Goal: Transaction & Acquisition: Subscribe to service/newsletter

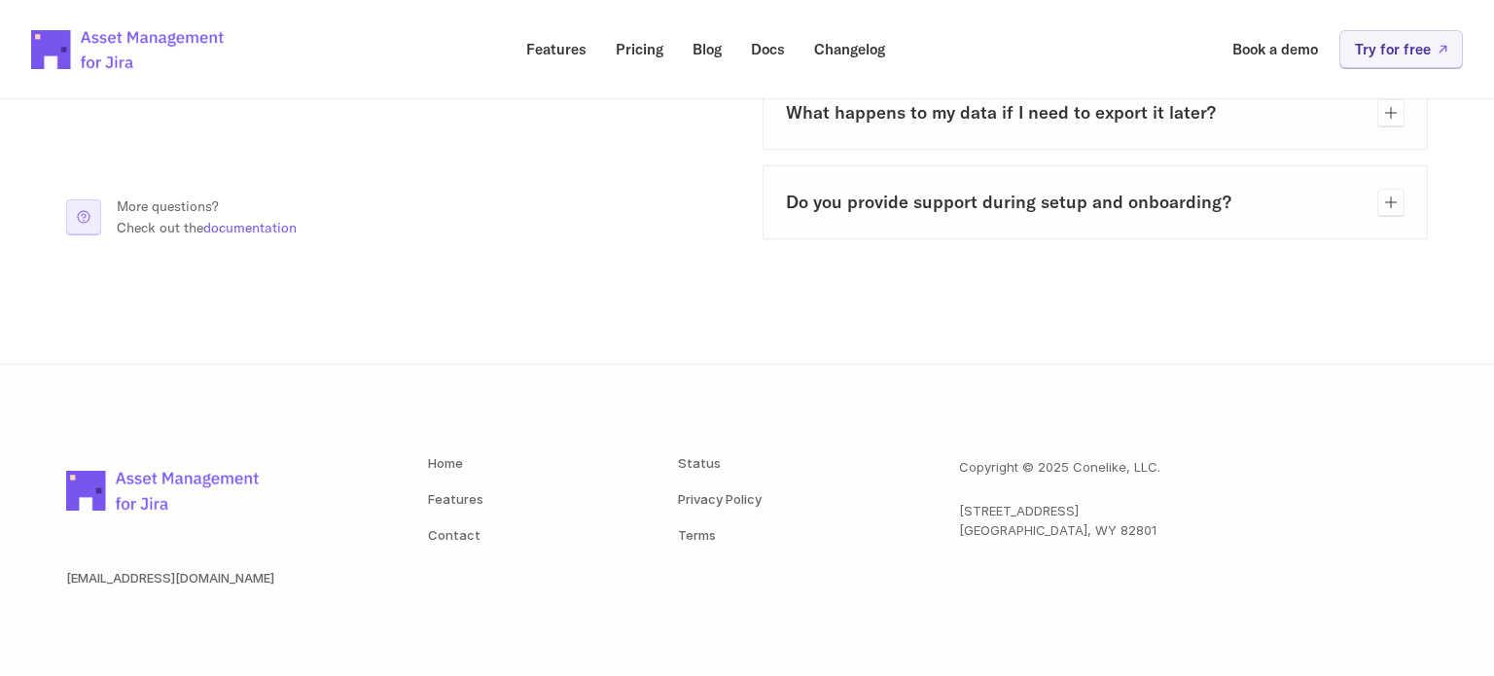
scroll to position [1354, 0]
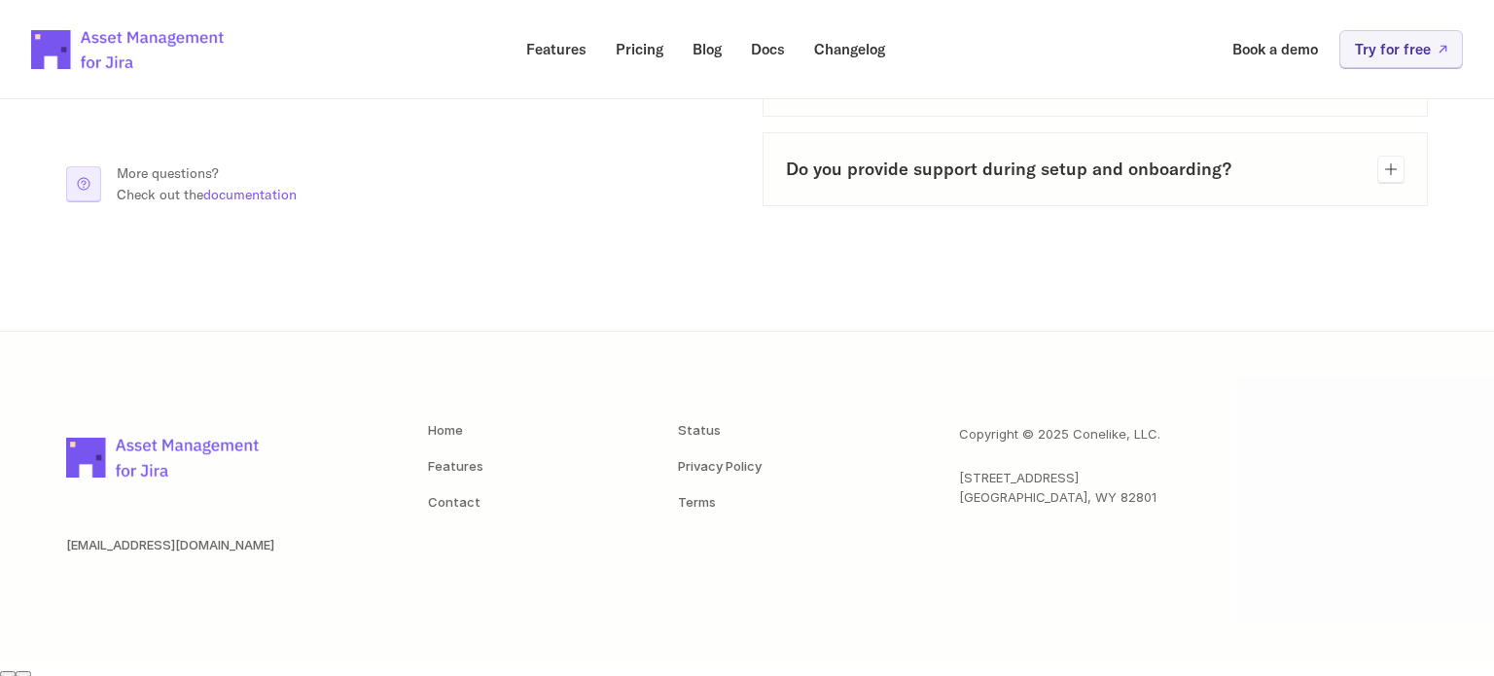
click at [62, 29] on img at bounding box center [128, 50] width 194 height 68
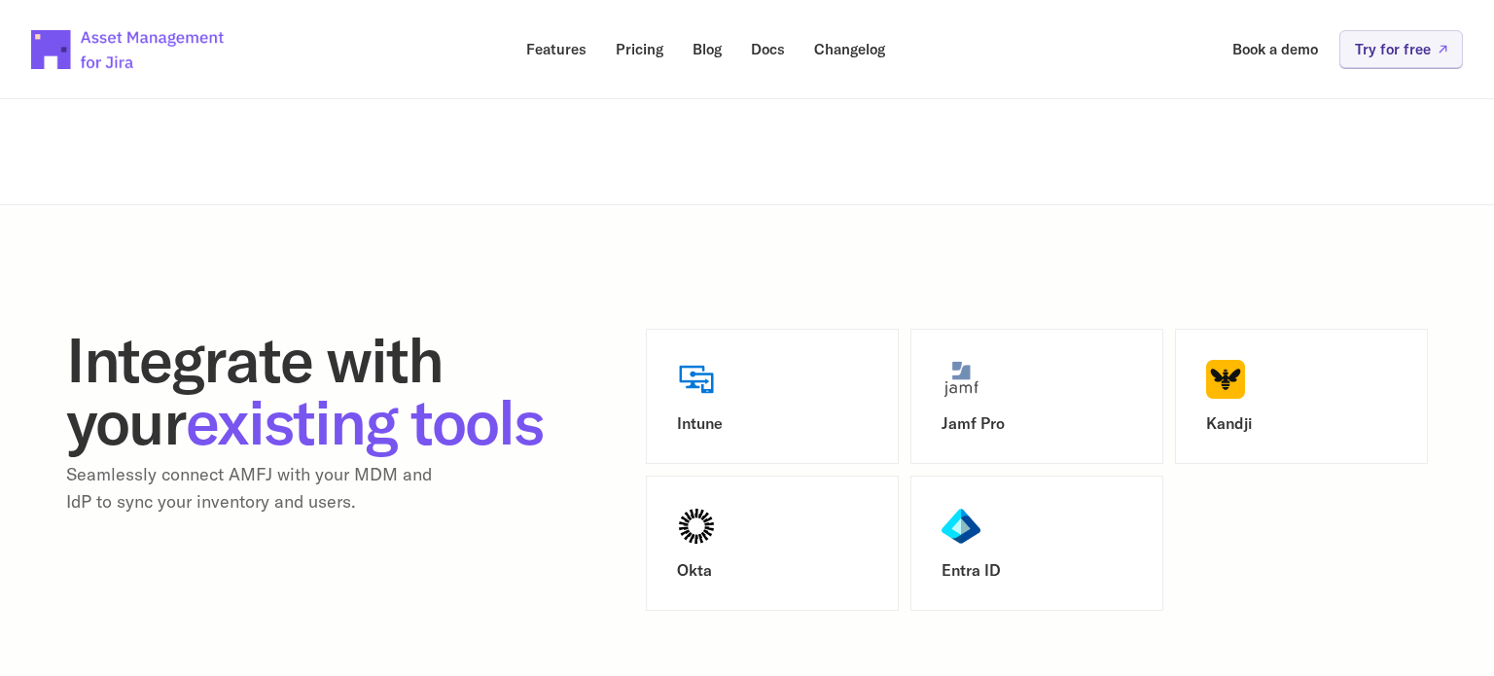
scroll to position [2334, 0]
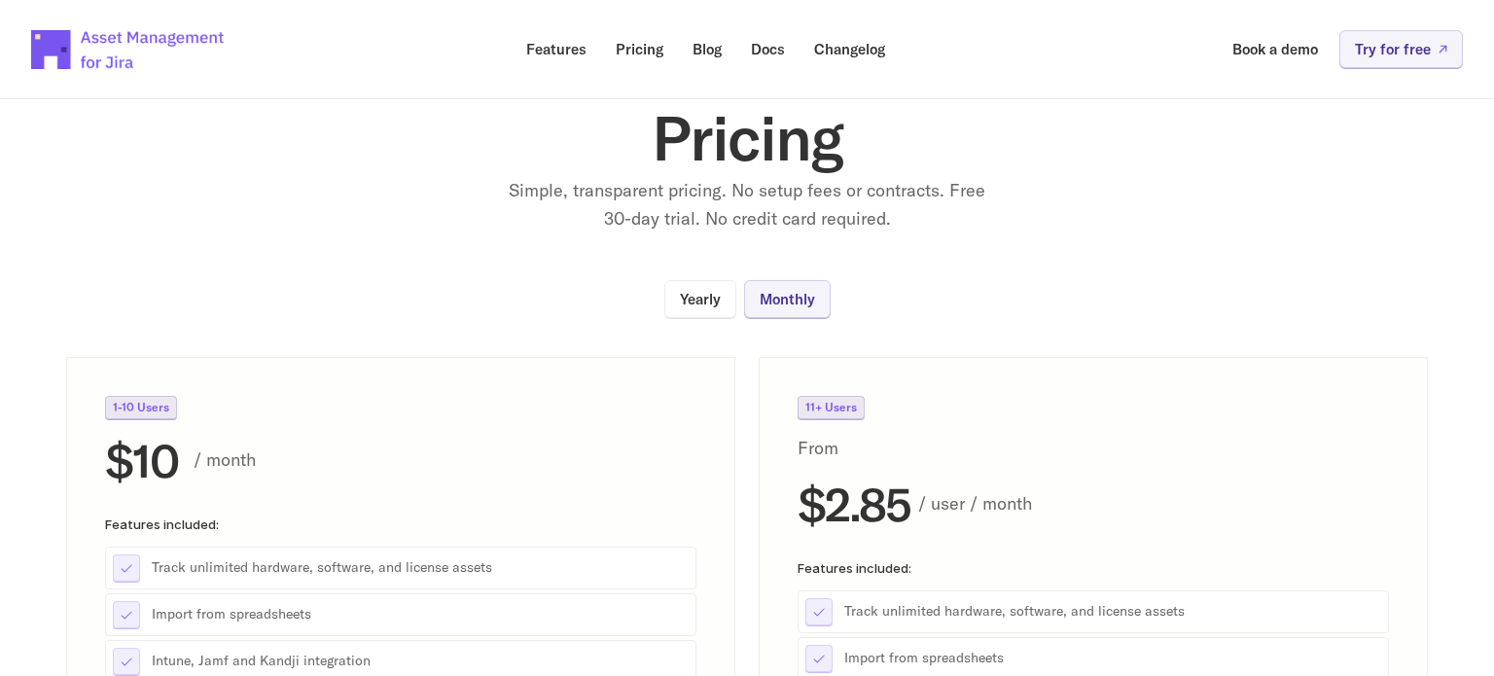
scroll to position [39, 0]
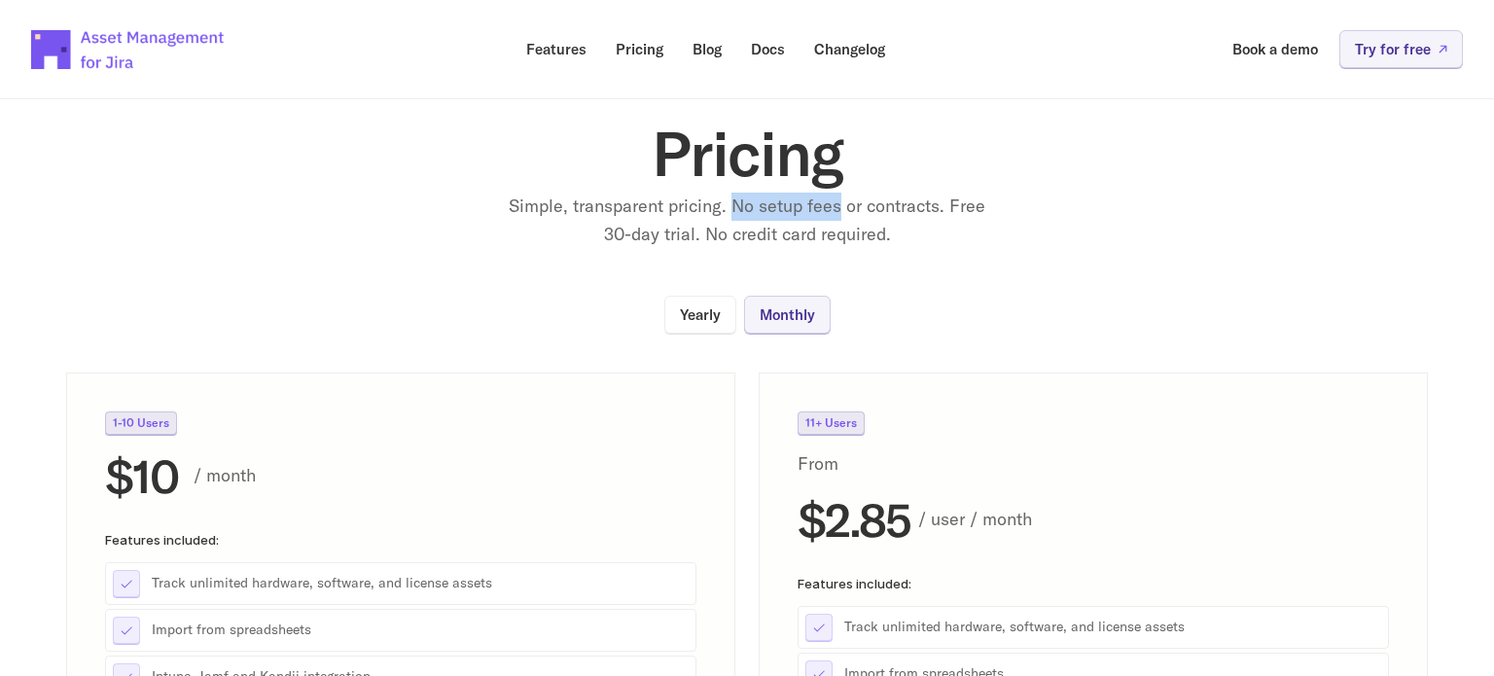
drag, startPoint x: 733, startPoint y: 204, endPoint x: 843, endPoint y: 202, distance: 109.9
click at [843, 202] on p "Simple, transparent pricing. No setup fees or contracts. Free 30-day trial. No …" at bounding box center [747, 221] width 486 height 56
copy p "No setup fees"
drag, startPoint x: 950, startPoint y: 207, endPoint x: 692, endPoint y: 229, distance: 258.7
click at [692, 229] on p "Simple, transparent pricing. No setup fees or contracts. Free 30-day trial. No …" at bounding box center [747, 221] width 486 height 56
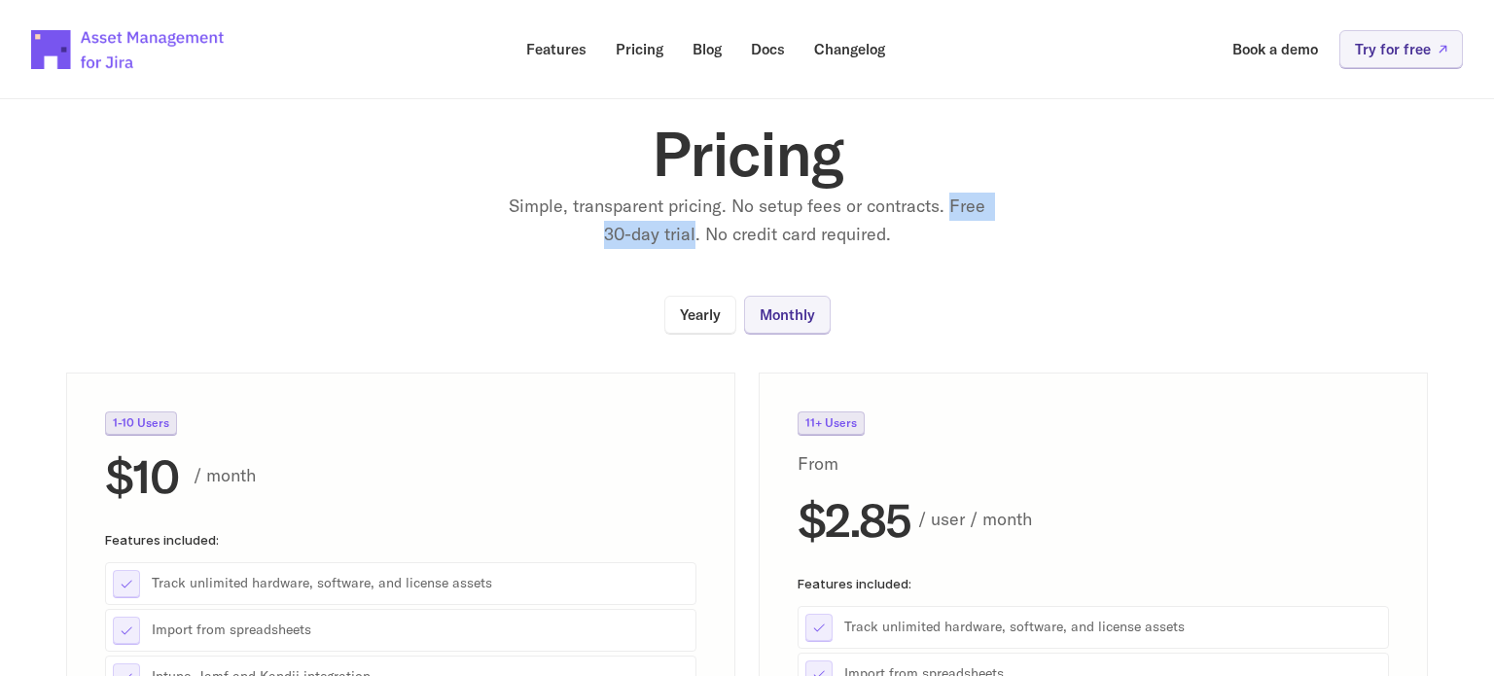
copy p "Free 30-day trial"
